Goal: Task Accomplishment & Management: Manage account settings

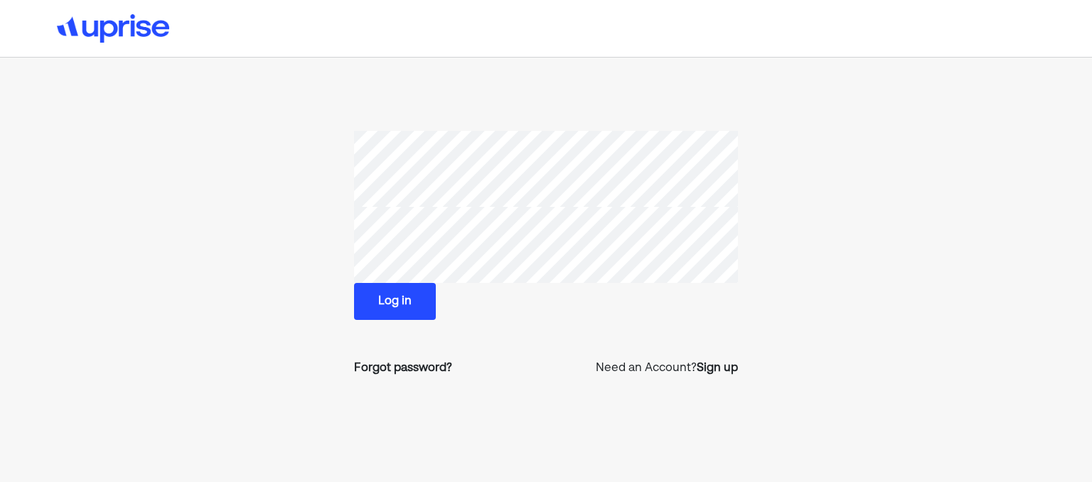
click at [394, 301] on button "Log in" at bounding box center [395, 301] width 82 height 37
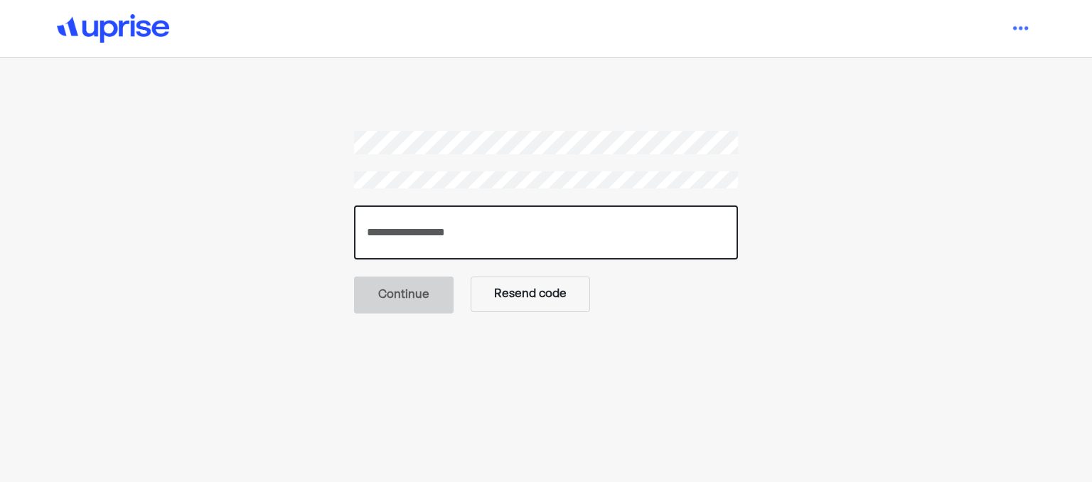
click at [692, 232] on input "number" at bounding box center [546, 232] width 384 height 54
type input "******"
